Goal: Use online tool/utility: Utilize a website feature to perform a specific function

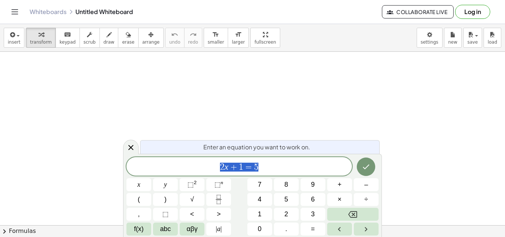
click at [7, 105] on div at bounding box center [252, 237] width 505 height 370
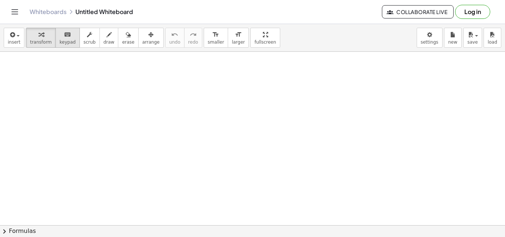
click at [65, 41] on span "keypad" at bounding box center [68, 42] width 16 height 5
click at [14, 39] on icon "button" at bounding box center [12, 34] width 7 height 9
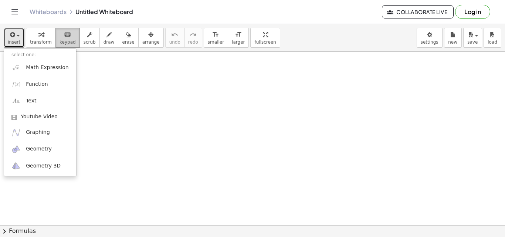
click at [61, 38] on button "keyboard keypad" at bounding box center [67, 38] width 24 height 20
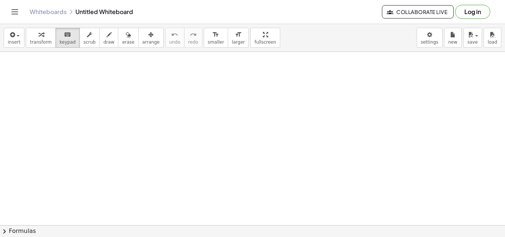
click at [17, 224] on button "chevron_right Formulas" at bounding box center [252, 231] width 505 height 12
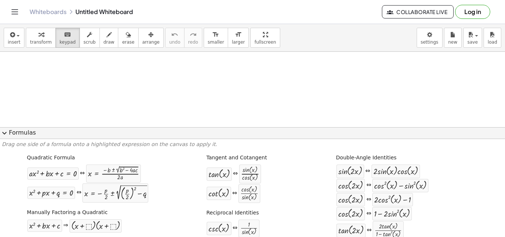
click at [10, 130] on button "expand_more Formulas" at bounding box center [252, 133] width 505 height 12
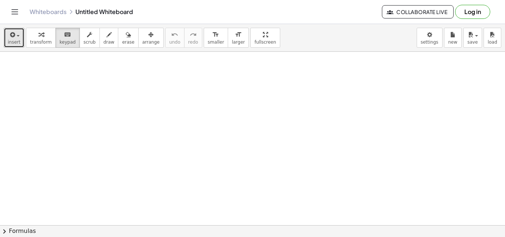
click at [6, 44] on button "insert" at bounding box center [14, 38] width 21 height 20
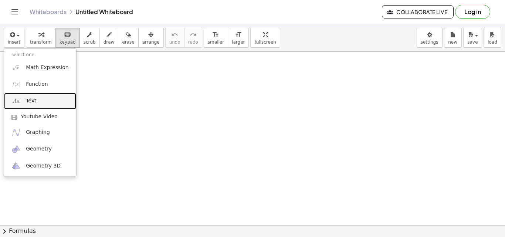
click at [31, 103] on span "Text" at bounding box center [31, 100] width 10 height 7
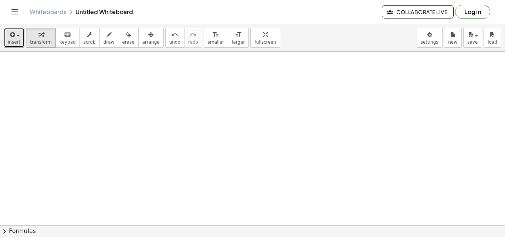
drag, startPoint x: 35, startPoint y: 55, endPoint x: 17, endPoint y: 41, distance: 22.8
click at [17, 41] on span "insert" at bounding box center [14, 42] width 13 height 5
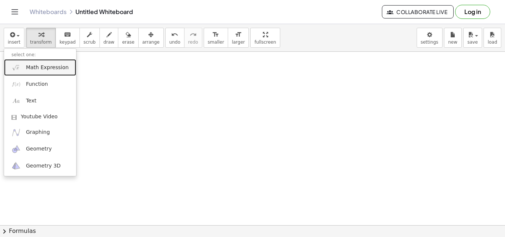
click at [34, 66] on span "Math Expression" at bounding box center [47, 67] width 43 height 7
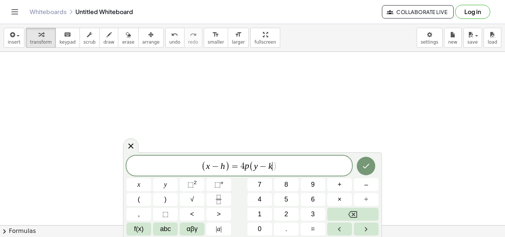
drag, startPoint x: 104, startPoint y: 1, endPoint x: 230, endPoint y: 165, distance: 206.5
click at [230, 165] on span "( x − h ) = 4 p ( y − k ​ )" at bounding box center [239, 166] width 226 height 12
click at [197, 186] on button "⬚ 2" at bounding box center [192, 184] width 25 height 13
click at [314, 164] on span "( x − h ) 2 = 4 p ( y − k ) ​" at bounding box center [239, 165] width 226 height 14
click at [223, 163] on span ")" at bounding box center [225, 166] width 5 height 11
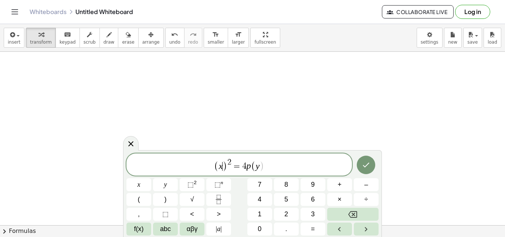
click at [224, 168] on span ")" at bounding box center [225, 166] width 5 height 11
click at [262, 166] on span ")" at bounding box center [262, 166] width 5 height 11
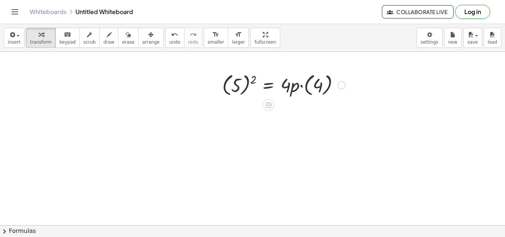
click at [250, 84] on div at bounding box center [284, 84] width 131 height 27
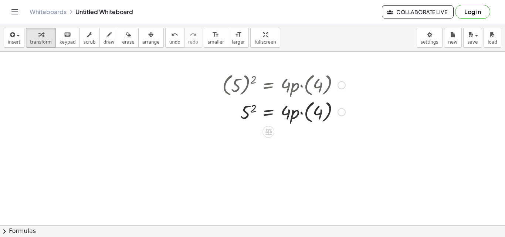
click at [245, 105] on div at bounding box center [284, 111] width 131 height 27
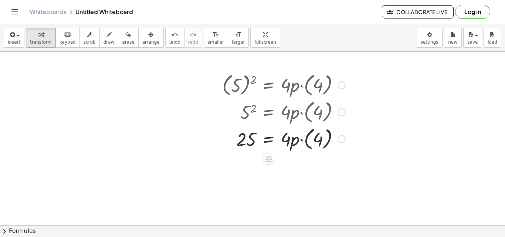
click at [308, 139] on div at bounding box center [284, 138] width 131 height 27
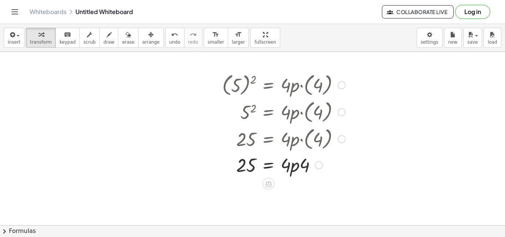
click at [257, 162] on div at bounding box center [284, 164] width 131 height 25
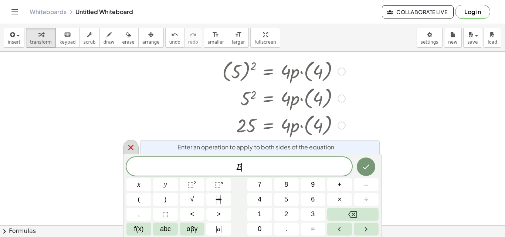
click at [136, 147] on div at bounding box center [131, 147] width 16 height 14
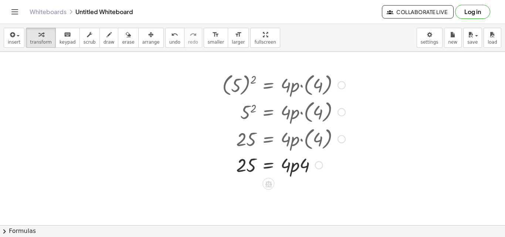
click at [294, 169] on div at bounding box center [284, 164] width 131 height 25
click at [308, 166] on div at bounding box center [284, 164] width 131 height 25
click at [287, 167] on div at bounding box center [284, 164] width 131 height 25
drag, startPoint x: 289, startPoint y: 169, endPoint x: 298, endPoint y: 172, distance: 8.8
click at [282, 170] on div at bounding box center [284, 164] width 131 height 25
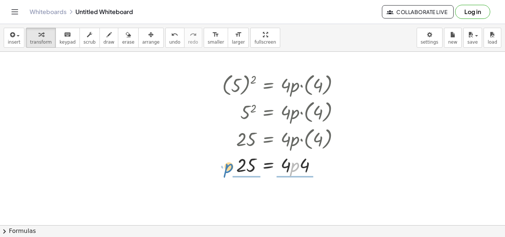
drag, startPoint x: 293, startPoint y: 170, endPoint x: 227, endPoint y: 171, distance: 66.2
click at [227, 171] on div at bounding box center [284, 164] width 131 height 25
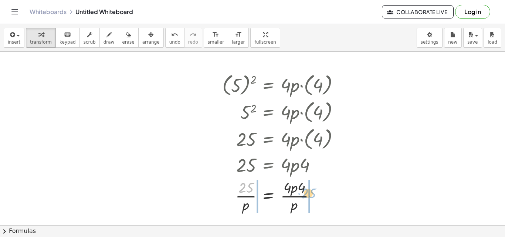
drag, startPoint x: 256, startPoint y: 189, endPoint x: 314, endPoint y: 204, distance: 59.5
click at [169, 40] on span "undo" at bounding box center [174, 42] width 11 height 5
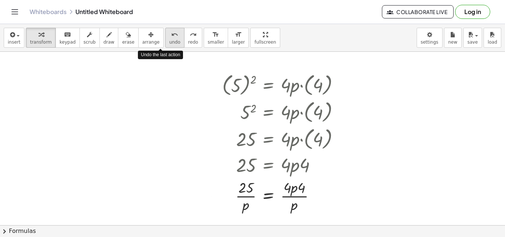
click at [169, 40] on span "undo" at bounding box center [174, 42] width 11 height 5
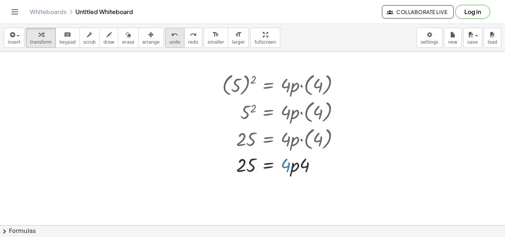
click at [169, 33] on div "undo" at bounding box center [174, 34] width 11 height 9
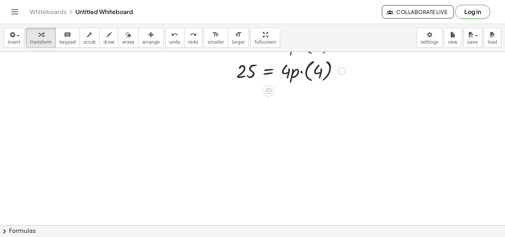
scroll to position [74, 0]
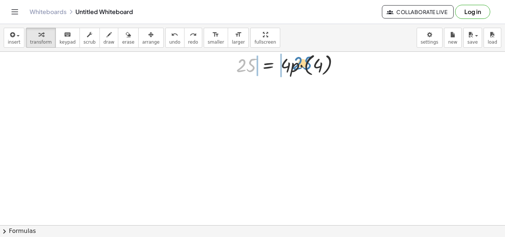
drag, startPoint x: 247, startPoint y: 65, endPoint x: 304, endPoint y: 63, distance: 56.2
click at [304, 63] on div at bounding box center [284, 64] width 131 height 27
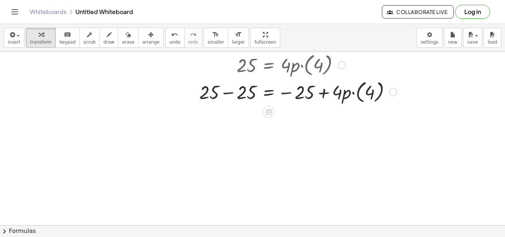
click at [249, 99] on div at bounding box center [298, 91] width 205 height 27
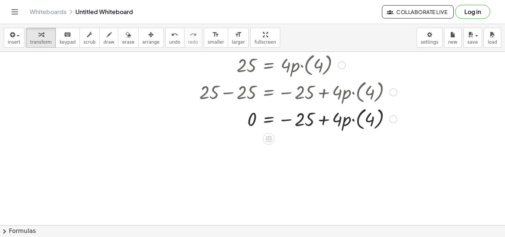
click at [258, 114] on div at bounding box center [298, 118] width 205 height 27
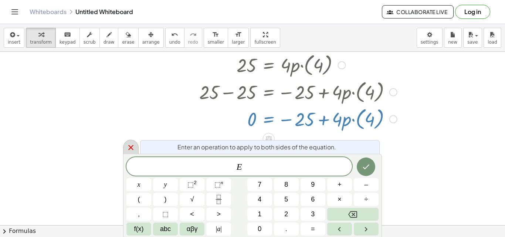
click at [135, 153] on div at bounding box center [131, 147] width 16 height 14
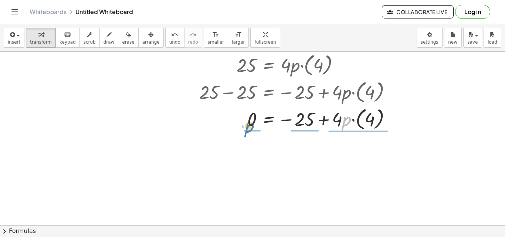
drag, startPoint x: 346, startPoint y: 119, endPoint x: 248, endPoint y: 125, distance: 97.5
click at [248, 125] on div at bounding box center [298, 118] width 205 height 27
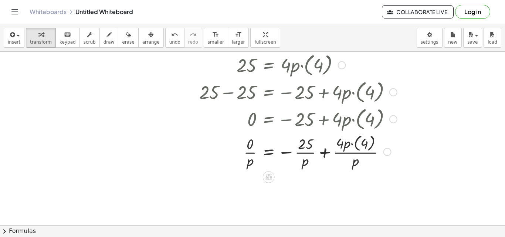
click at [254, 151] on div at bounding box center [298, 151] width 205 height 38
click at [253, 153] on div at bounding box center [298, 151] width 205 height 38
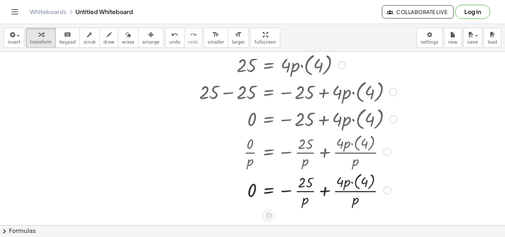
click at [322, 181] on div at bounding box center [298, 189] width 205 height 38
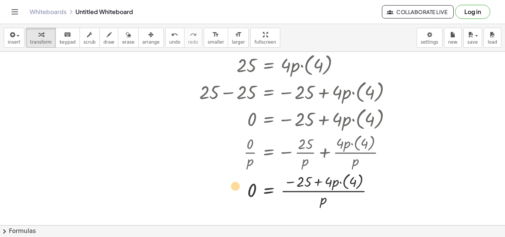
drag, startPoint x: 334, startPoint y: 184, endPoint x: 238, endPoint y: 192, distance: 95.6
click at [236, 189] on div at bounding box center [298, 189] width 205 height 38
drag, startPoint x: 337, startPoint y: 184, endPoint x: 258, endPoint y: 156, distance: 83.3
click at [269, 11] on div "( 5 ) 2 = · 4 · p · ( 4 ) 5 2 = · 4 · p · ( 4 ) 25 = · 4 · p · ( 4 ) + 25 − 25 …" at bounding box center [269, 11] width 0 height 0
drag, startPoint x: 258, startPoint y: 156, endPoint x: 262, endPoint y: 155, distance: 3.8
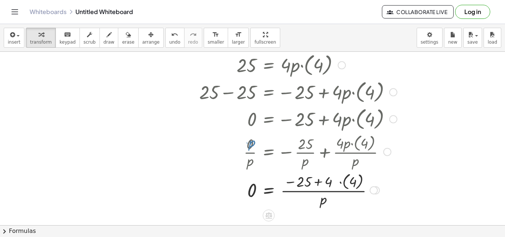
click at [258, 156] on div at bounding box center [296, 151] width 209 height 38
drag, startPoint x: 353, startPoint y: 144, endPoint x: 346, endPoint y: 166, distance: 23.3
click at [351, 149] on div at bounding box center [296, 151] width 209 height 38
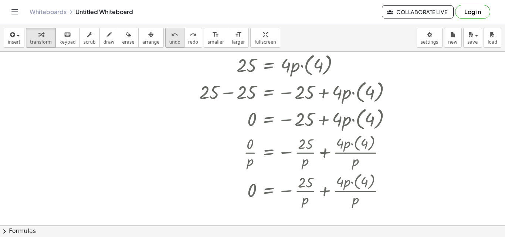
click at [165, 29] on button "undo undo" at bounding box center [174, 38] width 19 height 20
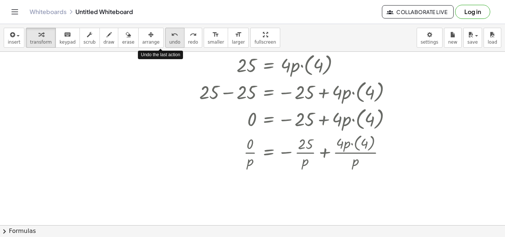
click at [165, 30] on button "undo undo" at bounding box center [174, 38] width 19 height 20
click at [169, 30] on div "undo" at bounding box center [174, 34] width 11 height 9
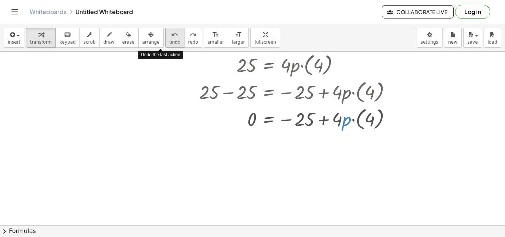
click at [169, 30] on div "undo" at bounding box center [174, 34] width 11 height 9
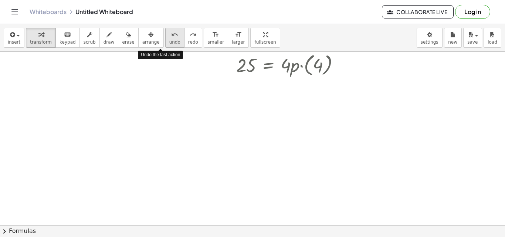
click at [171, 30] on icon "undo" at bounding box center [174, 34] width 7 height 9
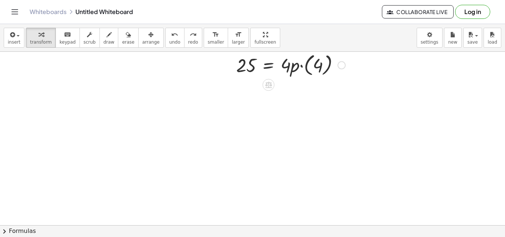
click at [263, 70] on div at bounding box center [284, 64] width 131 height 27
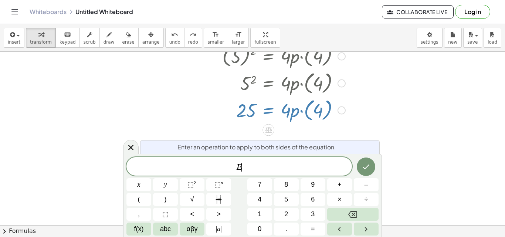
scroll to position [37, 0]
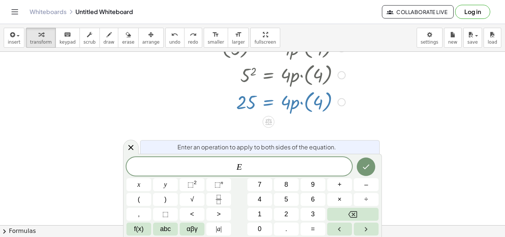
drag, startPoint x: 245, startPoint y: 99, endPoint x: 231, endPoint y: 104, distance: 15.2
click at [71, 38] on button "keyboard keypad" at bounding box center [67, 38] width 24 height 20
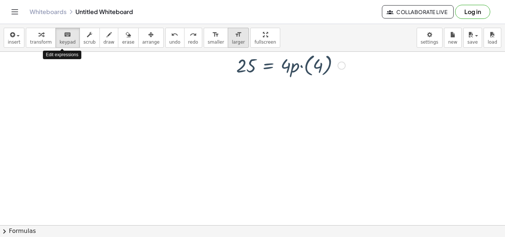
scroll to position [74, 0]
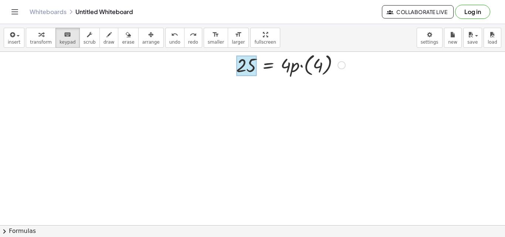
click at [254, 60] on div at bounding box center [246, 65] width 20 height 21
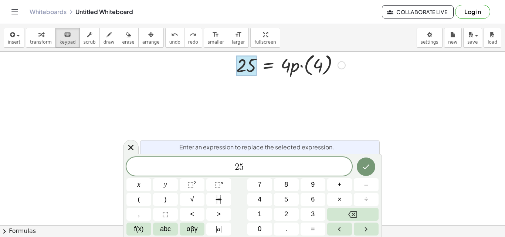
click at [278, 71] on div at bounding box center [284, 64] width 131 height 27
click at [274, 64] on div at bounding box center [284, 64] width 131 height 27
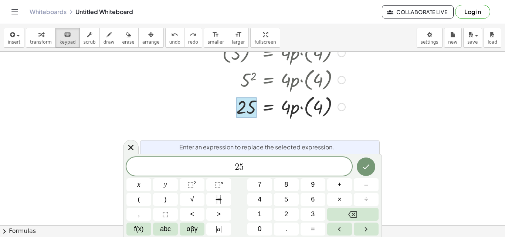
scroll to position [0, 0]
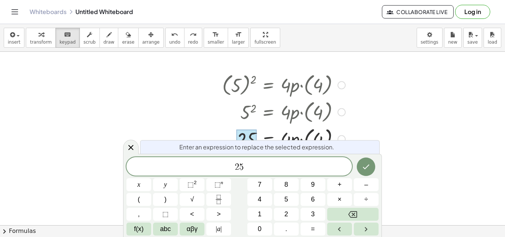
click at [275, 87] on div at bounding box center [284, 84] width 131 height 27
drag, startPoint x: 272, startPoint y: 88, endPoint x: 279, endPoint y: 115, distance: 27.2
click at [268, 85] on div "( 5 ) 2 = · 4 · p · ( 4 ) 5 2 = · 4 · p · ( 4 ) 25 = · 4 · p · ( 4 )" at bounding box center [268, 85] width 0 height 0
click at [269, 135] on div at bounding box center [284, 138] width 131 height 27
click at [134, 144] on icon at bounding box center [130, 147] width 9 height 9
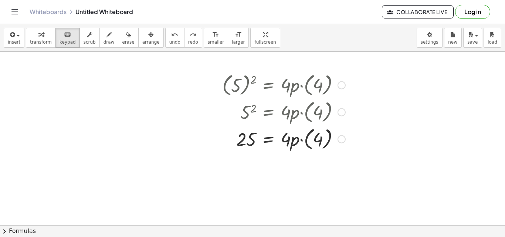
click at [218, 99] on div at bounding box center [216, 111] width 11 height 85
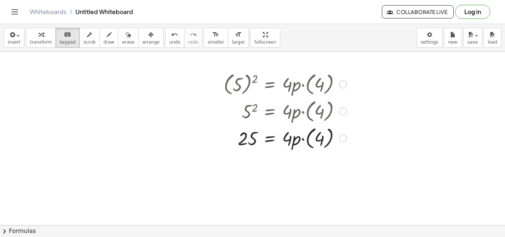
click at [237, 85] on div at bounding box center [285, 83] width 131 height 27
drag, startPoint x: 287, startPoint y: 120, endPoint x: 305, endPoint y: 107, distance: 22.3
click at [287, 120] on div at bounding box center [285, 110] width 131 height 27
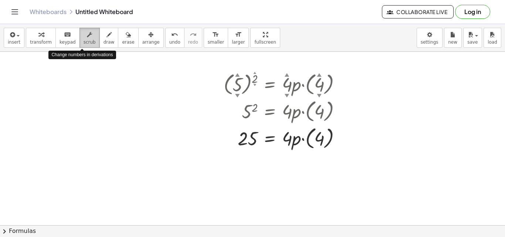
click at [79, 36] on button "scrub" at bounding box center [89, 38] width 20 height 20
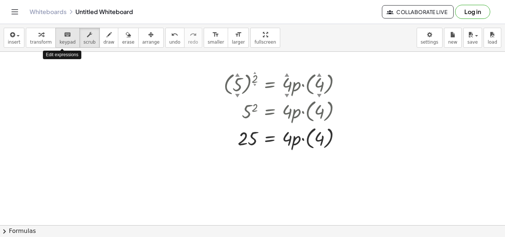
click at [64, 40] on span "keypad" at bounding box center [68, 42] width 16 height 5
click at [246, 88] on div at bounding box center [285, 83] width 131 height 27
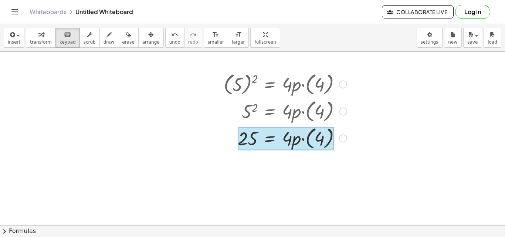
click at [277, 136] on div at bounding box center [286, 138] width 96 height 23
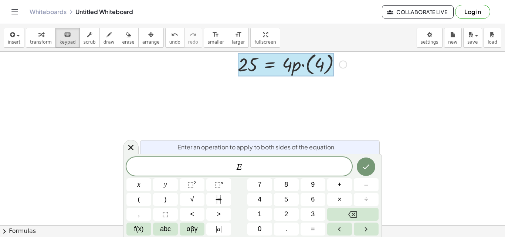
scroll to position [37, 0]
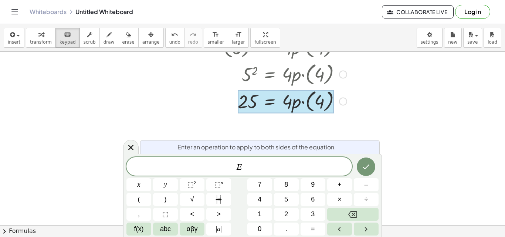
drag, startPoint x: 264, startPoint y: 98, endPoint x: 358, endPoint y: 98, distance: 93.2
click at [358, 98] on div "- + ( 5 ) 2 = · 4 · p · ( 4 ) 5 2 = · 4 · p · ( 4 ) 25 = · 4 · p · ( 4 )" at bounding box center [252, 188] width 505 height 347
click at [295, 109] on div at bounding box center [286, 101] width 96 height 23
click at [454, 105] on div at bounding box center [252, 188] width 505 height 347
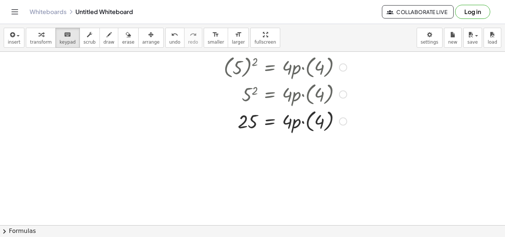
scroll to position [0, 0]
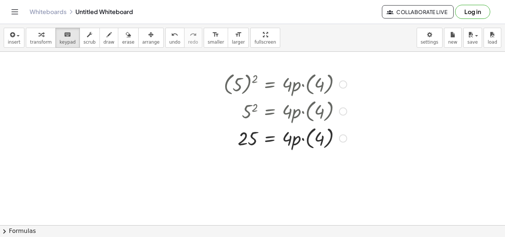
click at [250, 82] on div at bounding box center [285, 83] width 131 height 27
click at [242, 85] on div at bounding box center [285, 83] width 131 height 27
click at [237, 89] on div at bounding box center [285, 83] width 131 height 27
click at [235, 92] on div at bounding box center [285, 83] width 131 height 27
click at [171, 38] on icon "undo" at bounding box center [174, 34] width 7 height 9
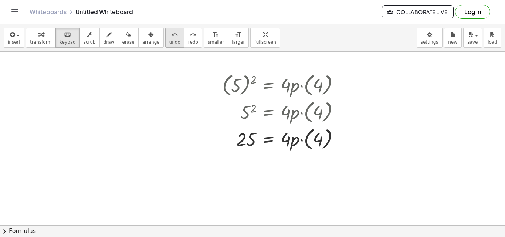
click at [165, 39] on button "undo undo" at bounding box center [174, 38] width 19 height 20
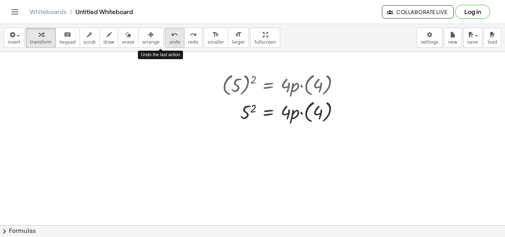
click at [165, 39] on button "undo undo" at bounding box center [174, 38] width 19 height 20
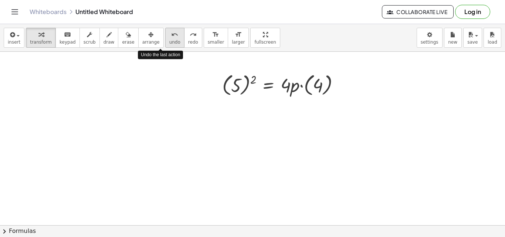
click at [165, 39] on button "undo undo" at bounding box center [174, 38] width 19 height 20
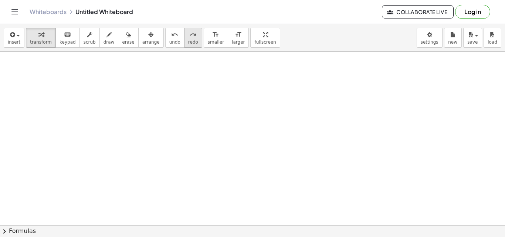
click at [188, 35] on div "redo" at bounding box center [193, 34] width 10 height 9
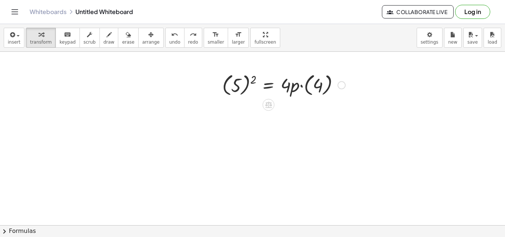
click at [240, 90] on div at bounding box center [284, 84] width 131 height 27
click at [171, 36] on icon "undo" at bounding box center [174, 34] width 7 height 9
click at [240, 84] on div at bounding box center [284, 84] width 131 height 27
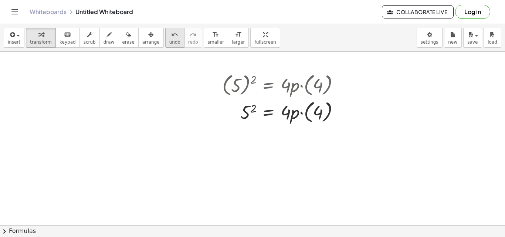
click at [171, 30] on icon "undo" at bounding box center [174, 34] width 7 height 9
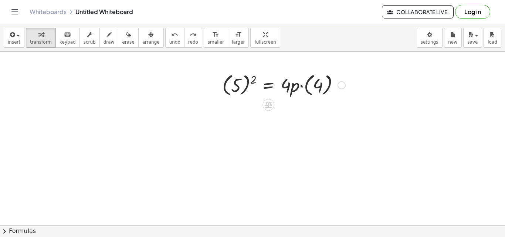
click at [236, 85] on div at bounding box center [284, 84] width 131 height 27
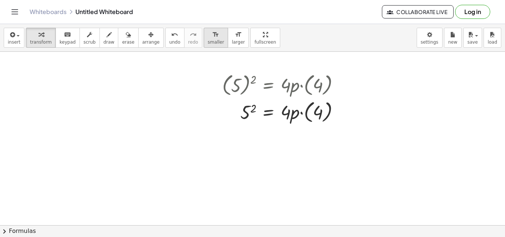
click at [212, 38] on icon "format_size" at bounding box center [215, 34] width 7 height 9
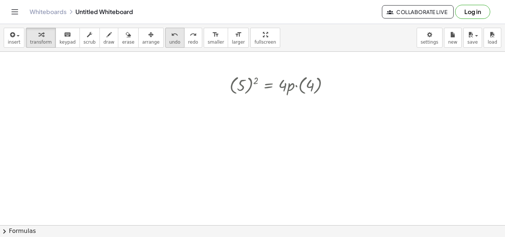
click at [165, 45] on button "undo undo" at bounding box center [174, 38] width 19 height 20
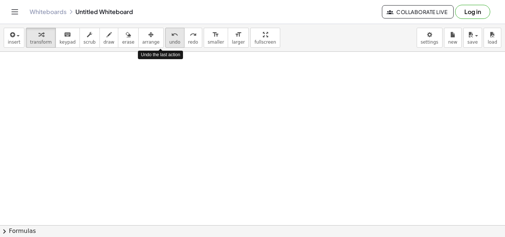
click at [165, 45] on button "undo undo" at bounding box center [174, 38] width 19 height 20
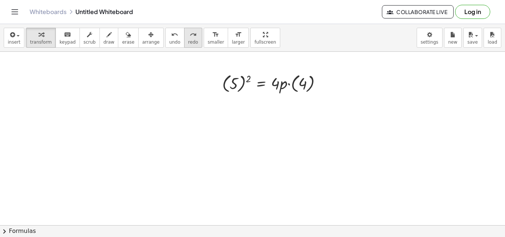
click at [184, 44] on button "redo redo" at bounding box center [193, 38] width 18 height 20
click at [62, 42] on span "keypad" at bounding box center [68, 42] width 16 height 5
click at [231, 91] on div at bounding box center [234, 83] width 9 height 17
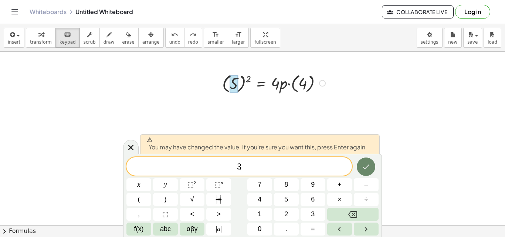
click at [370, 160] on button "Done" at bounding box center [366, 166] width 18 height 18
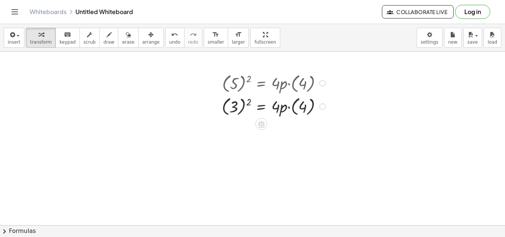
click at [303, 107] on div at bounding box center [275, 105] width 114 height 23
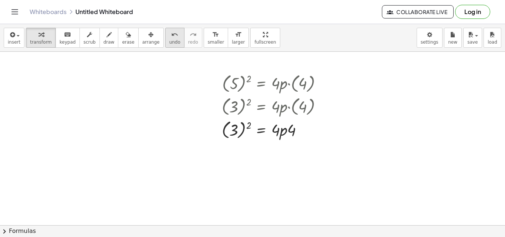
click at [169, 41] on span "undo" at bounding box center [174, 42] width 11 height 5
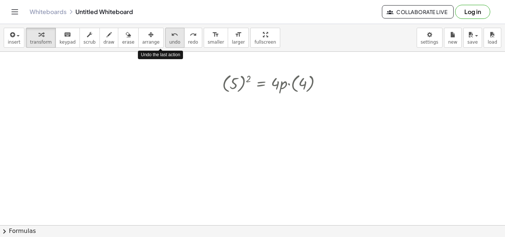
click at [169, 41] on span "undo" at bounding box center [174, 42] width 11 height 5
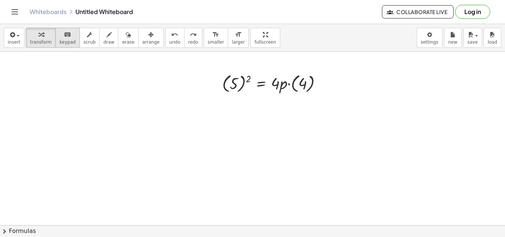
click at [60, 38] on div "keyboard" at bounding box center [68, 34] width 16 height 9
click at [215, 82] on div at bounding box center [216, 82] width 11 height 27
click at [227, 72] on div at bounding box center [275, 82] width 113 height 23
click at [215, 79] on div at bounding box center [216, 83] width 11 height 27
click at [193, 87] on div at bounding box center [252, 225] width 505 height 347
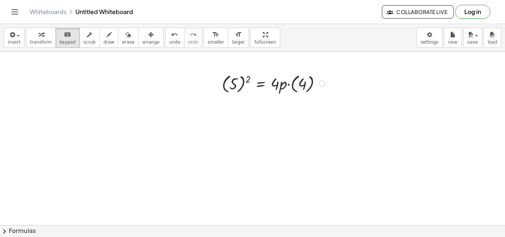
click at [320, 83] on div at bounding box center [322, 83] width 7 height 7
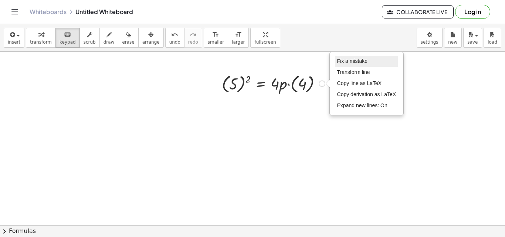
click at [338, 59] on span "Fix a mistake" at bounding box center [352, 61] width 30 height 6
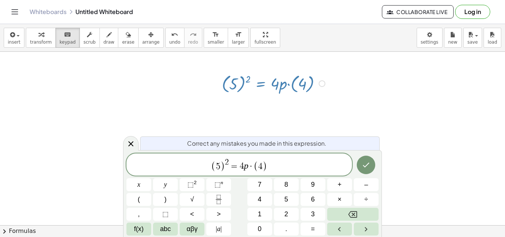
click at [223, 161] on span ")" at bounding box center [222, 166] width 5 height 11
click at [367, 167] on icon "Done" at bounding box center [366, 164] width 9 height 9
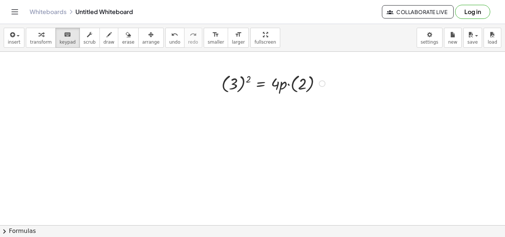
click at [245, 82] on div at bounding box center [275, 82] width 114 height 23
click at [247, 82] on div at bounding box center [248, 79] width 5 height 10
drag, startPoint x: 244, startPoint y: 82, endPoint x: 236, endPoint y: 85, distance: 8.4
click at [238, 84] on div at bounding box center [275, 82] width 114 height 23
click at [30, 38] on div "button" at bounding box center [41, 34] width 22 height 9
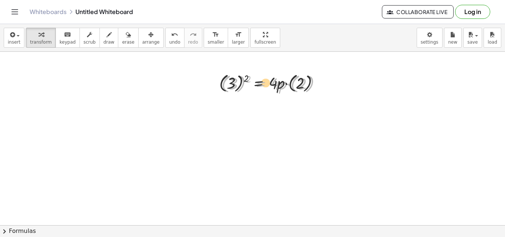
drag, startPoint x: 252, startPoint y: 78, endPoint x: 245, endPoint y: 76, distance: 6.9
click at [245, 76] on div at bounding box center [275, 82] width 114 height 23
click at [244, 79] on div at bounding box center [275, 82] width 114 height 23
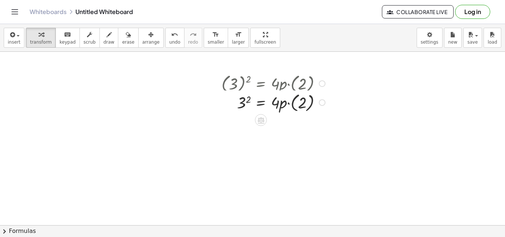
click at [248, 82] on div at bounding box center [275, 82] width 114 height 23
click at [248, 102] on div at bounding box center [275, 106] width 114 height 23
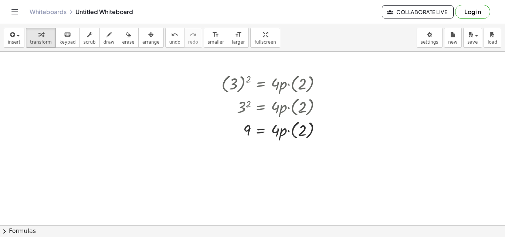
drag, startPoint x: 275, startPoint y: 233, endPoint x: 254, endPoint y: 237, distance: 21.5
click at [275, 224] on button "chevron_right Formulas" at bounding box center [252, 231] width 505 height 12
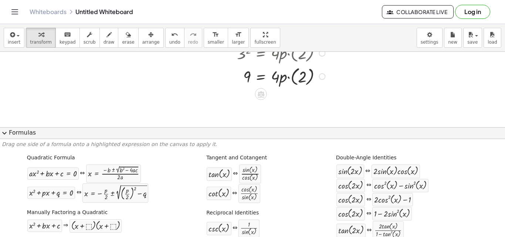
scroll to position [37, 0]
